Goal: Information Seeking & Learning: Learn about a topic

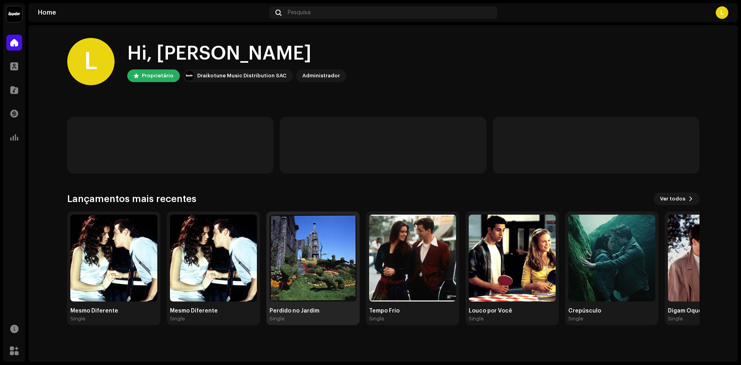
click at [311, 261] on img at bounding box center [312, 258] width 87 height 87
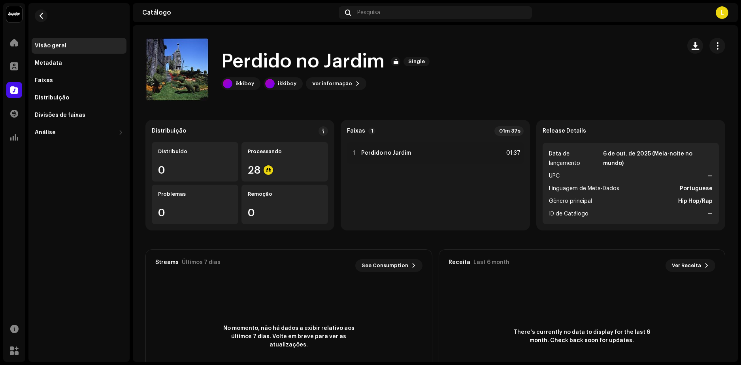
drag, startPoint x: 75, startPoint y: 76, endPoint x: 220, endPoint y: 5, distance: 161.6
click at [220, 5] on div "Catálogo Pesquisa L" at bounding box center [435, 12] width 605 height 19
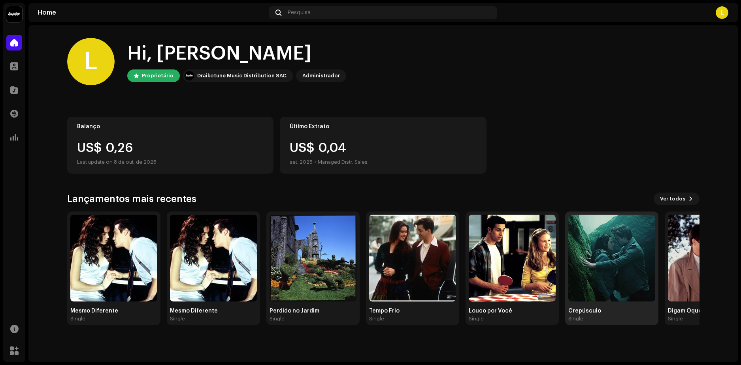
click at [599, 258] on img at bounding box center [611, 258] width 87 height 87
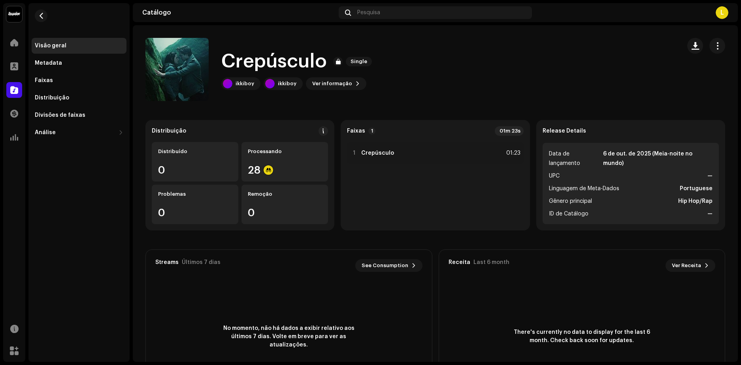
drag, startPoint x: 599, startPoint y: 154, endPoint x: 617, endPoint y: 154, distance: 18.2
click at [609, 154] on li "Data de lançamento 6 de out. de 2025 (Meia-noite no mundo)" at bounding box center [631, 158] width 164 height 19
click at [617, 154] on li "Data de lançamento 6 de out. de 2025 (Meia-noite no mundo)" at bounding box center [631, 158] width 164 height 19
click at [444, 197] on div "1 Crepúsculo 01:23" at bounding box center [435, 183] width 176 height 82
drag, startPoint x: 245, startPoint y: 172, endPoint x: 271, endPoint y: 172, distance: 25.7
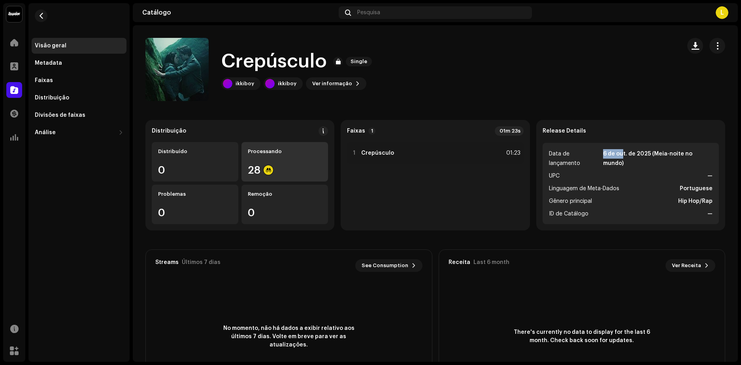
click at [271, 172] on div "Processando 28" at bounding box center [284, 161] width 87 height 39
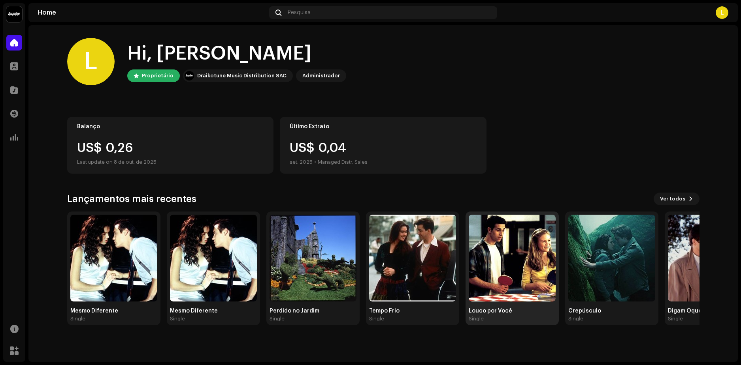
click at [505, 252] on img at bounding box center [511, 258] width 87 height 87
click at [681, 200] on span "Ver todos" at bounding box center [672, 199] width 25 height 16
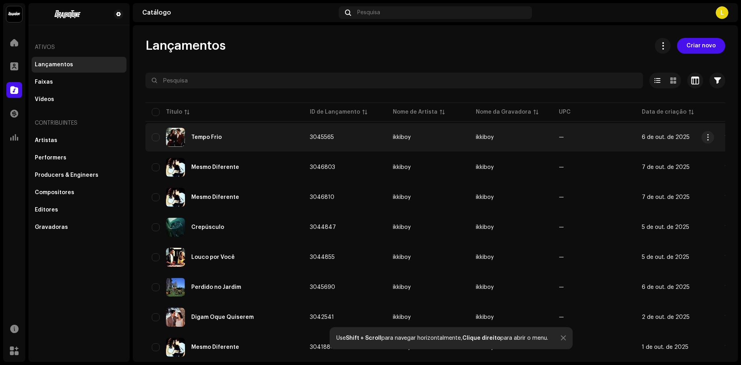
click at [209, 135] on div "Tempo Frio" at bounding box center [206, 138] width 30 height 6
